Goal: Transaction & Acquisition: Purchase product/service

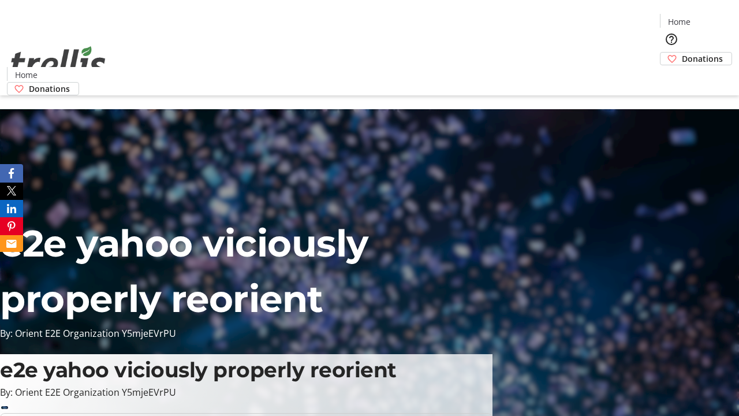
click at [682, 53] on span "Donations" at bounding box center [702, 59] width 41 height 12
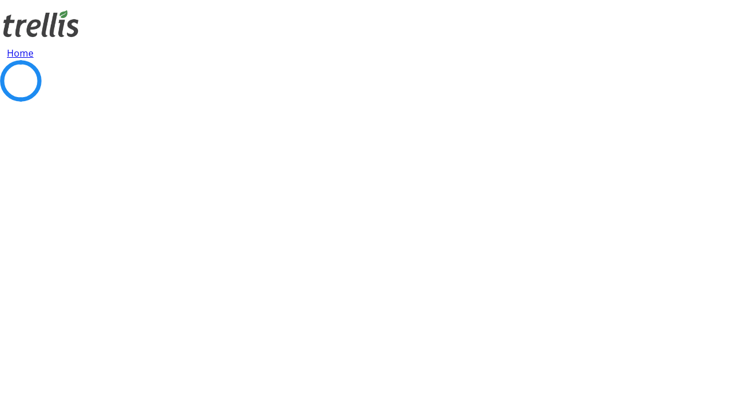
select select "CA"
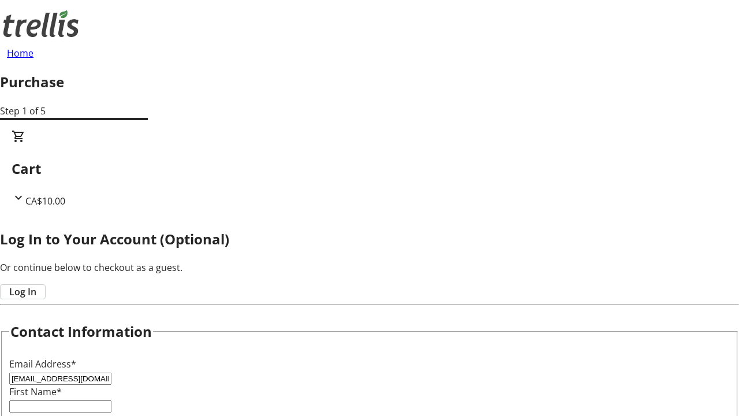
type input "[EMAIL_ADDRESS][DOMAIN_NAME]"
type input "[PERSON_NAME]"
type input "DuBuque"
type input "[STREET_ADDRESS][PERSON_NAME]"
type input "Kelowna"
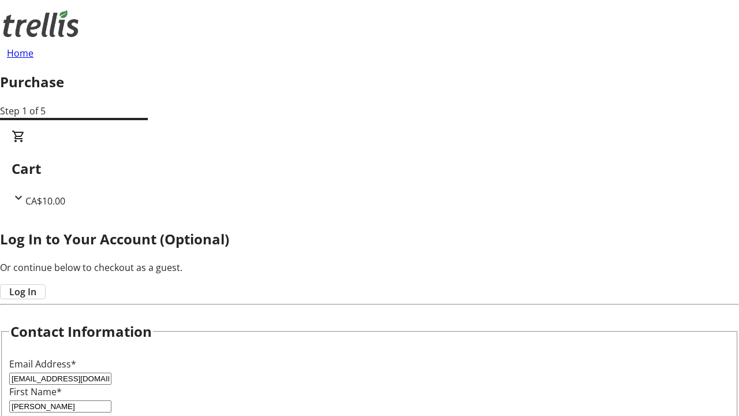
select select "BC"
type input "Kelowna"
type input "V1Y 0C2"
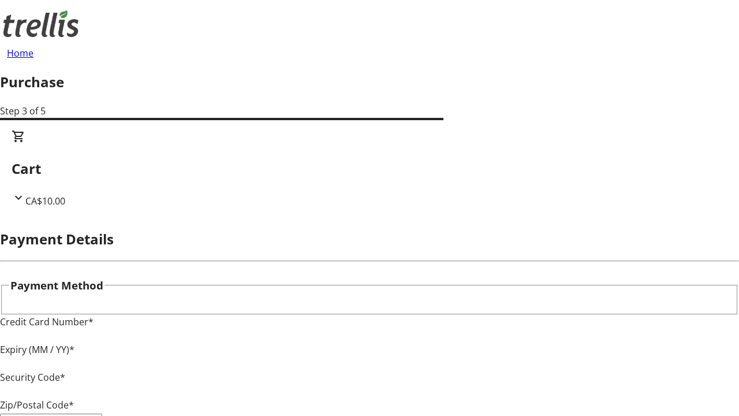
type input "V1Y 0C2"
